Goal: Contribute content: Add original content to the website for others to see

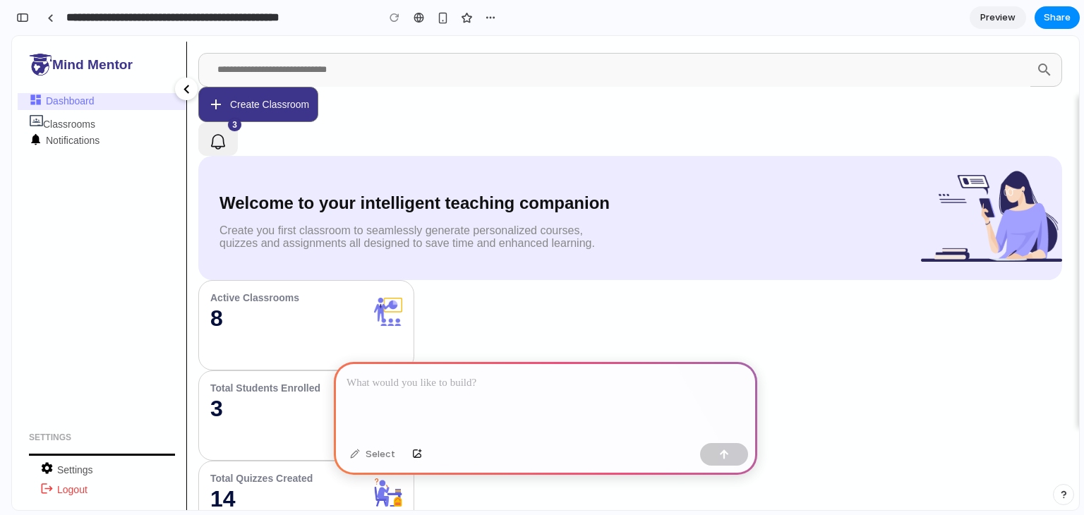
click at [485, 375] on p at bounding box center [545, 383] width 398 height 17
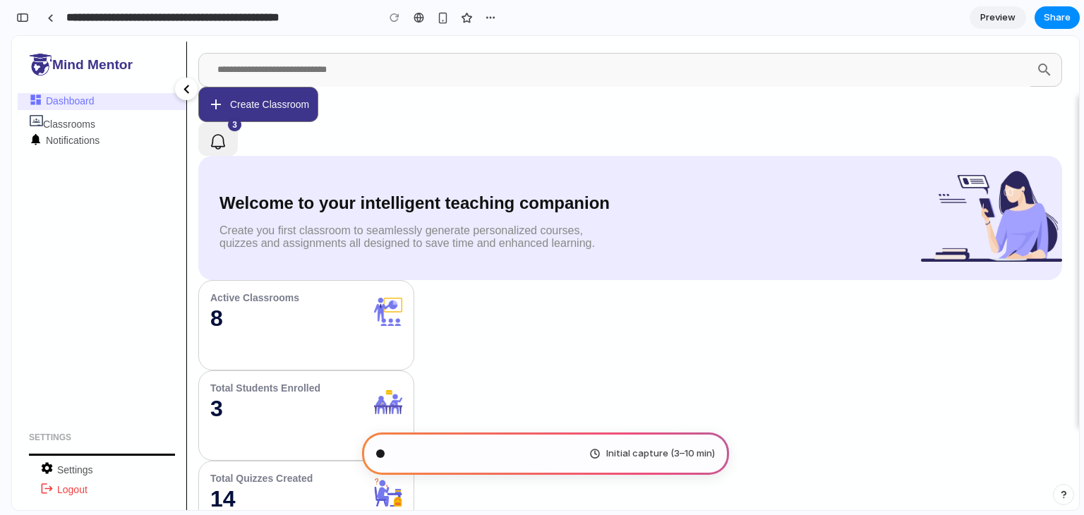
scroll to position [9, 0]
type input "**********"
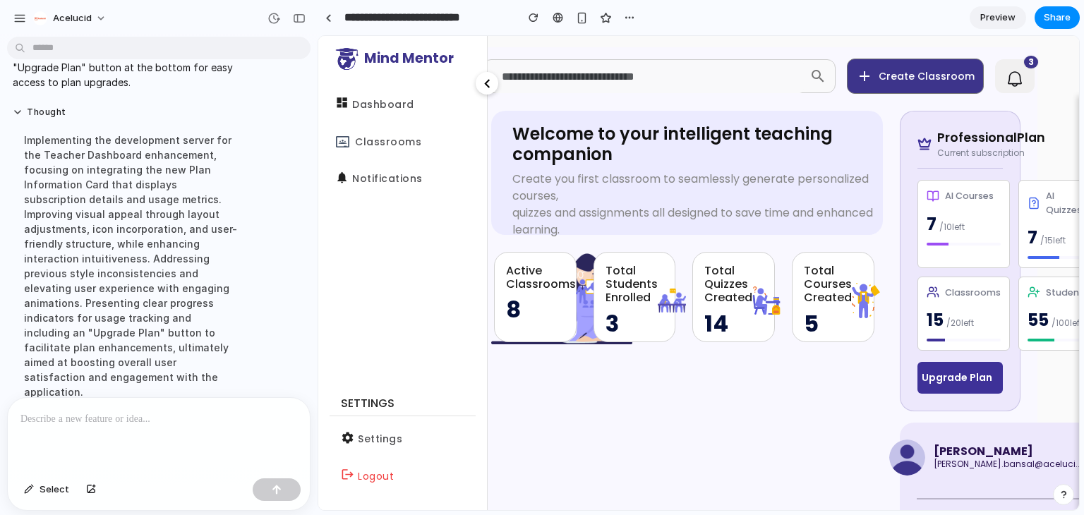
scroll to position [0, 68]
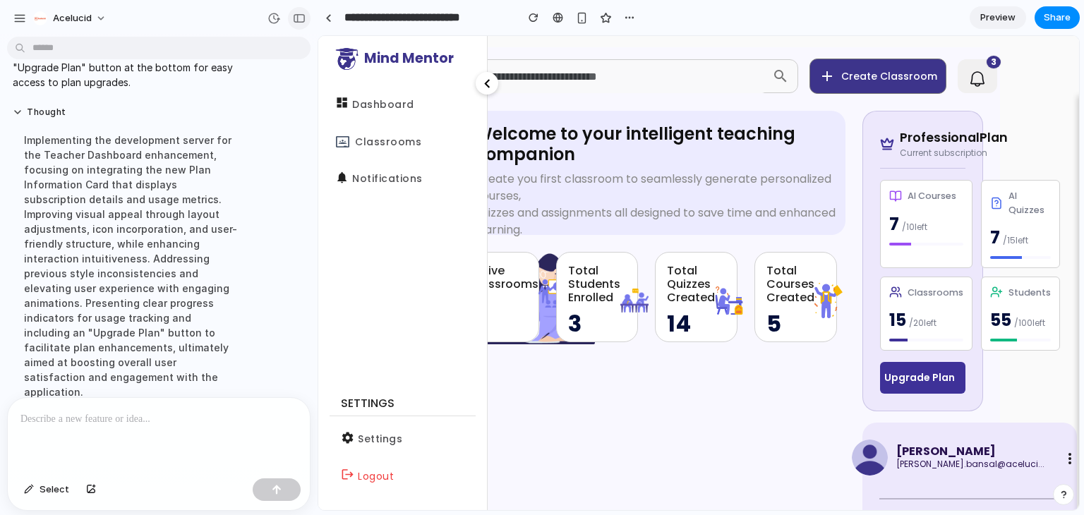
click at [296, 15] on div "button" at bounding box center [299, 18] width 13 height 10
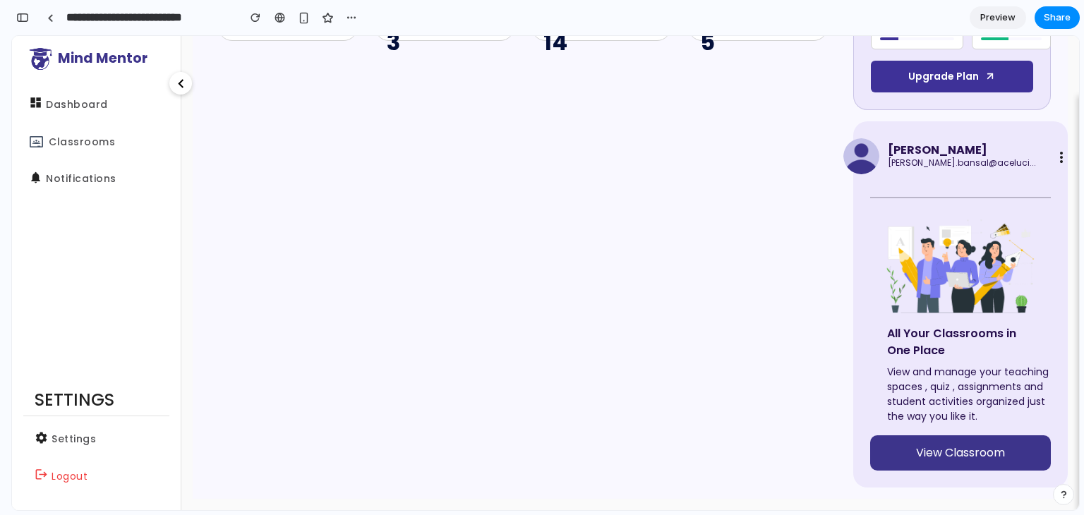
scroll to position [0, 0]
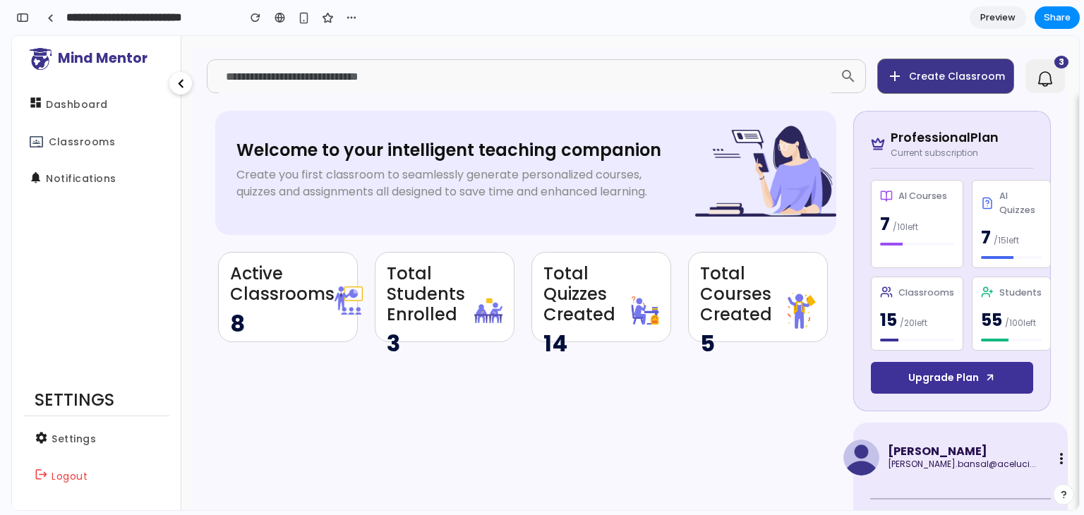
click at [935, 382] on span "Upgrade Plan" at bounding box center [943, 377] width 71 height 15
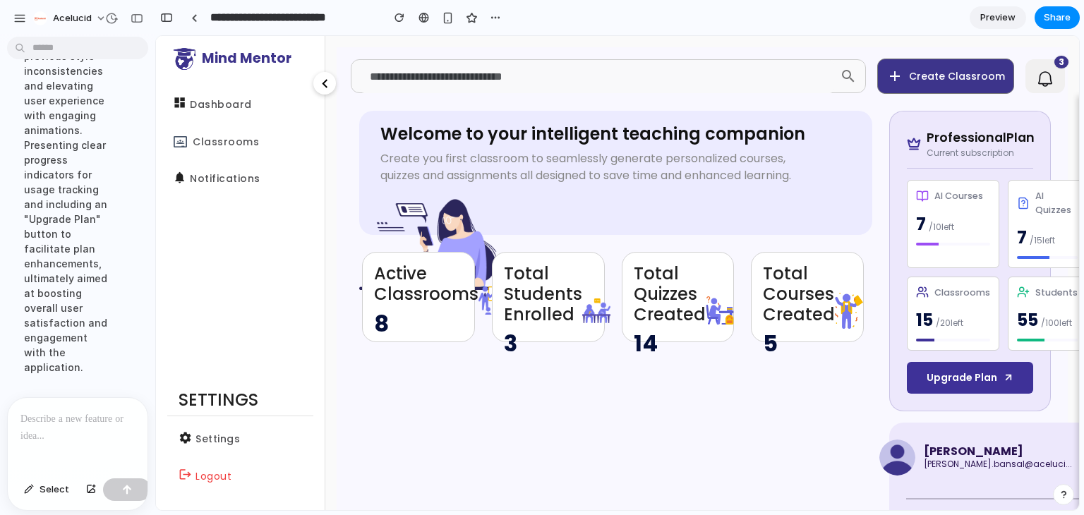
click at [80, 416] on p at bounding box center [77, 419] width 114 height 17
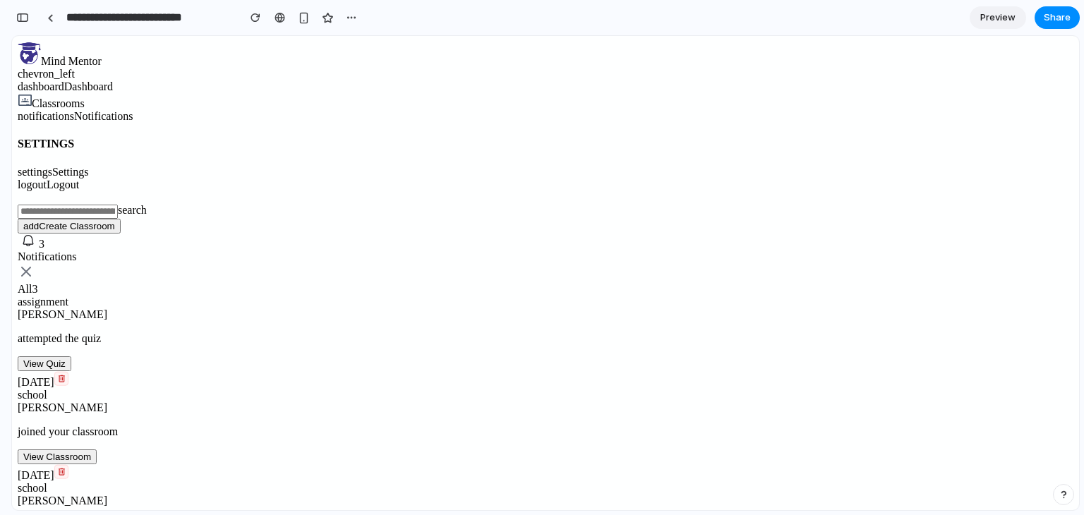
scroll to position [33, 0]
click at [1056, 23] on span "Share" at bounding box center [1056, 18] width 27 height 14
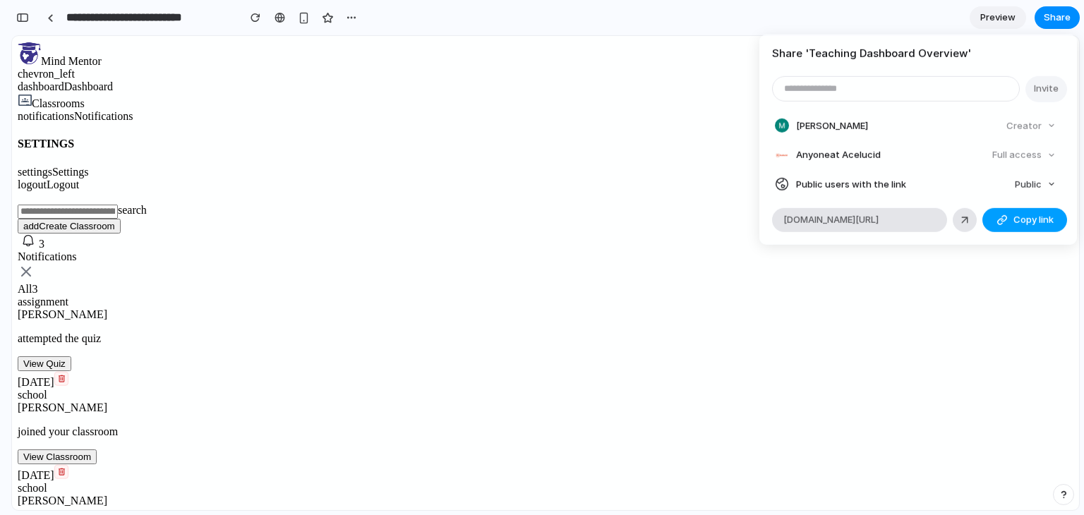
click at [1008, 214] on button "Copy link" at bounding box center [1024, 220] width 85 height 24
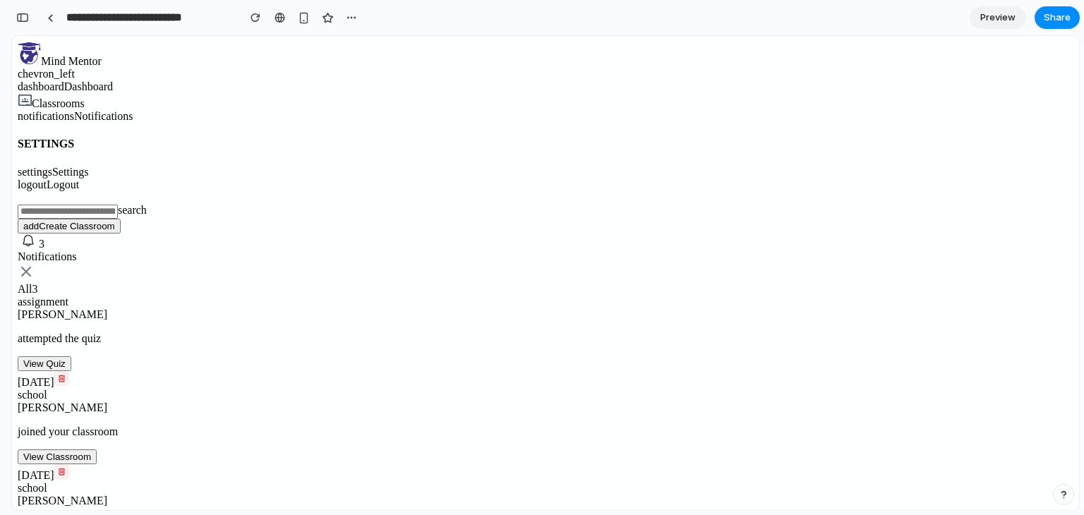
scroll to position [0, 0]
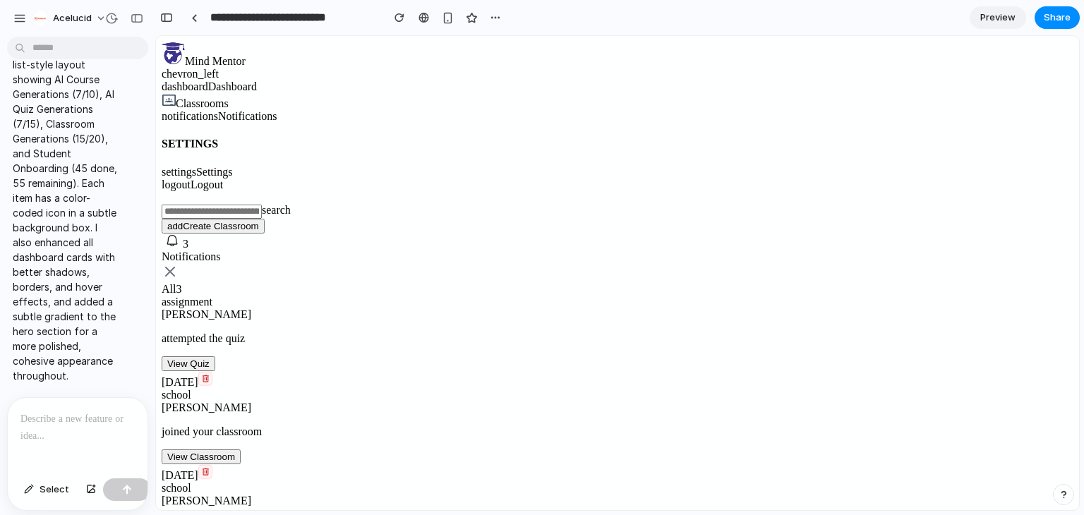
click at [76, 411] on p at bounding box center [74, 419] width 109 height 17
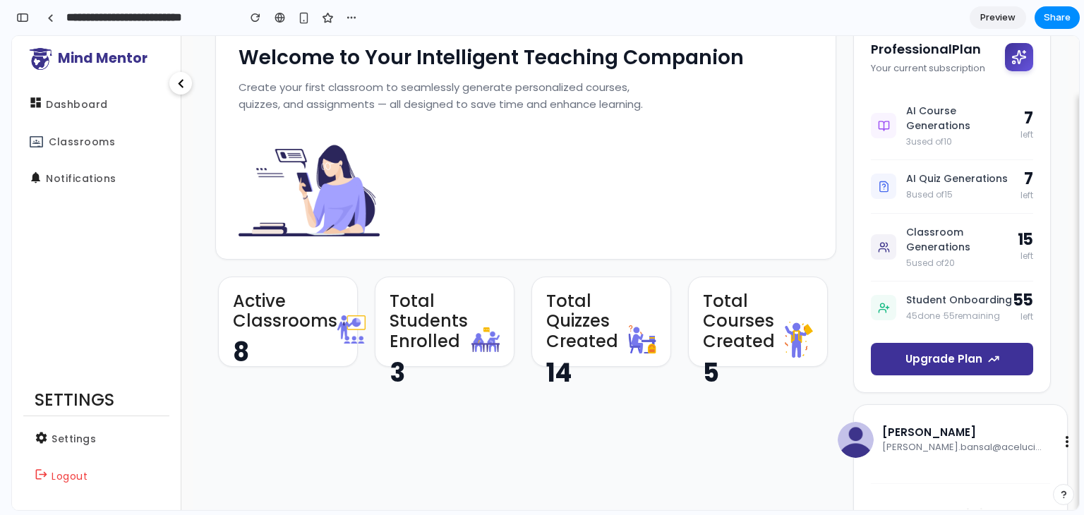
scroll to position [87, 0]
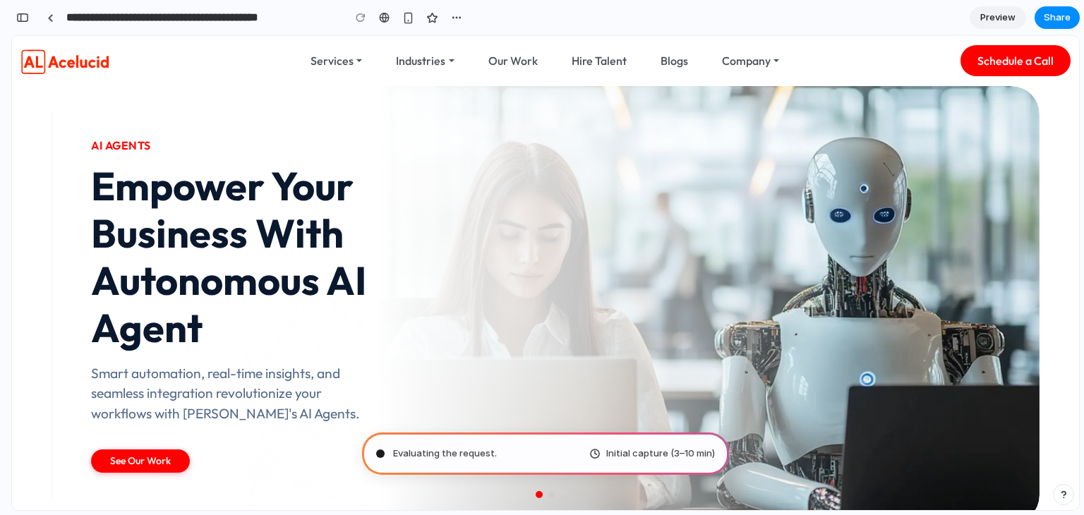
type input "**********"
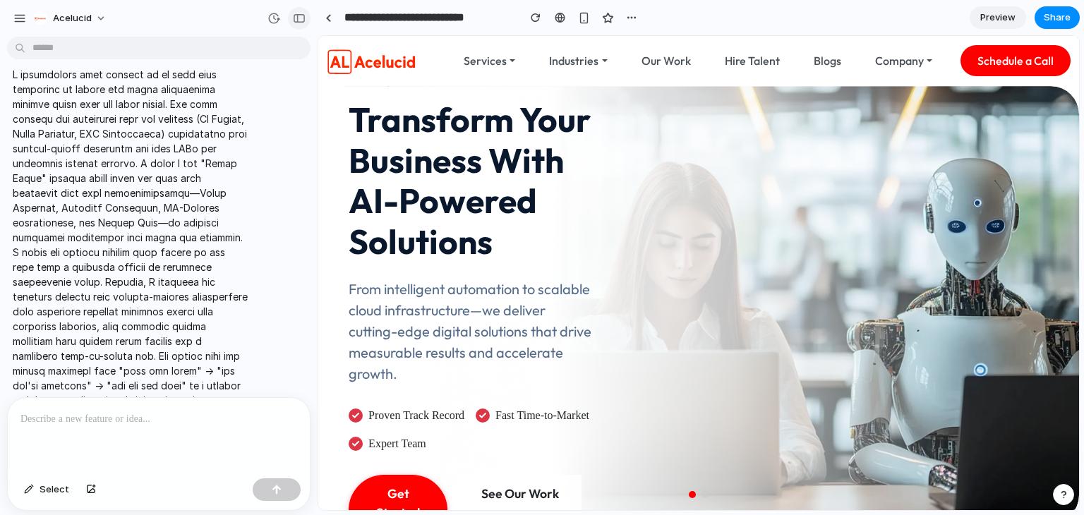
click at [294, 19] on div "button" at bounding box center [299, 18] width 13 height 10
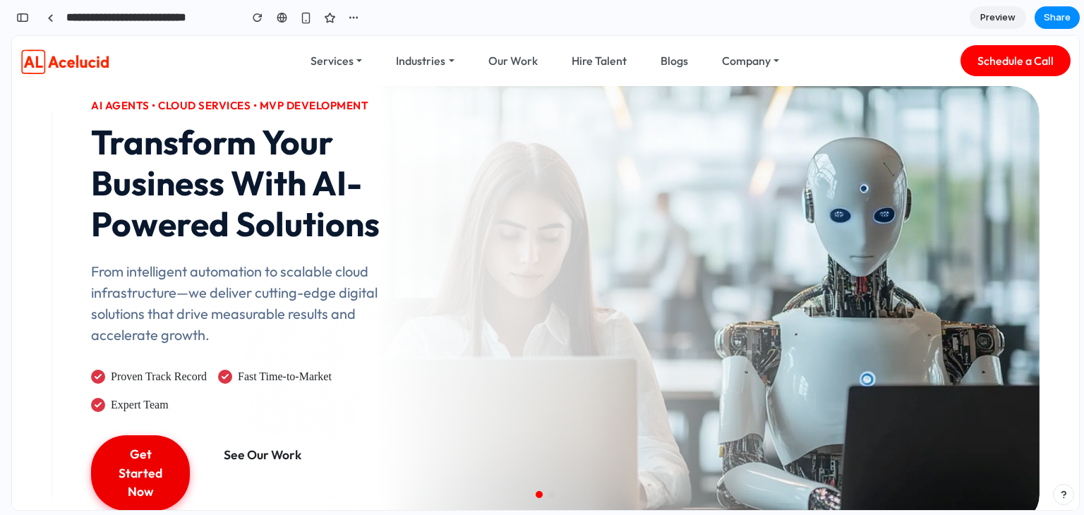
click at [111, 453] on link "Get Started Now" at bounding box center [140, 472] width 99 height 75
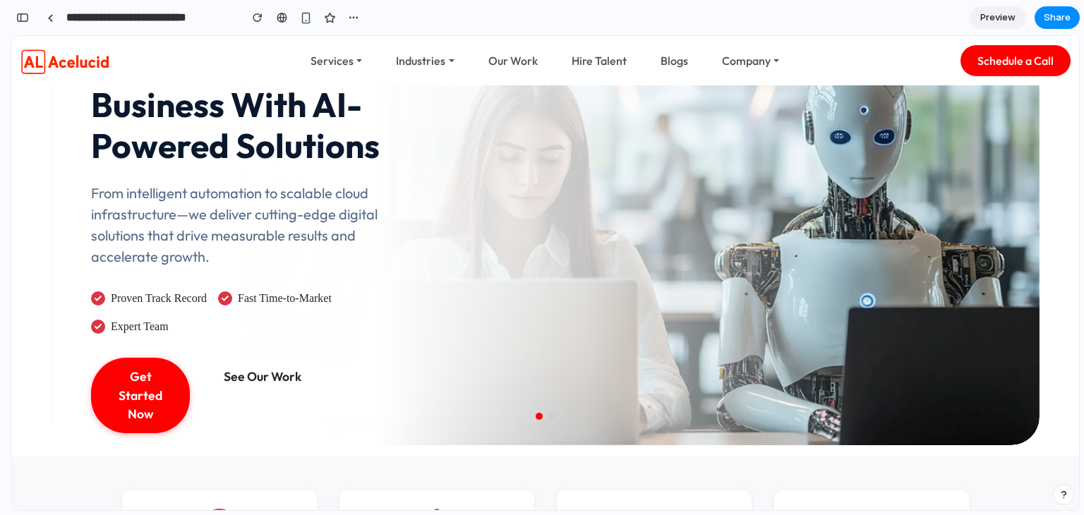
scroll to position [82, 0]
